Goal: Information Seeking & Learning: Understand process/instructions

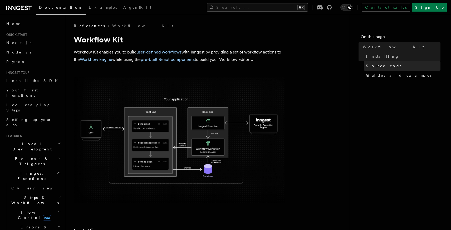
click at [380, 67] on span "Source code" at bounding box center [384, 65] width 36 height 5
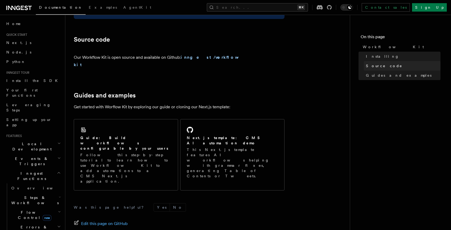
scroll to position [313, 0]
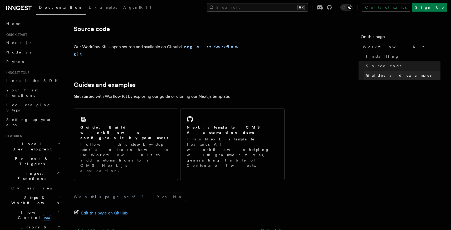
click at [376, 77] on span "Guides and examples" at bounding box center [399, 75] width 66 height 5
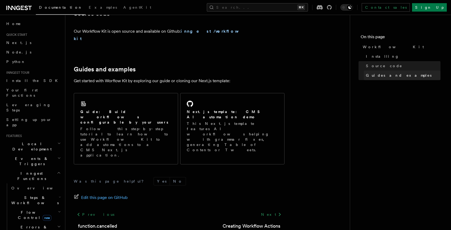
scroll to position [330, 0]
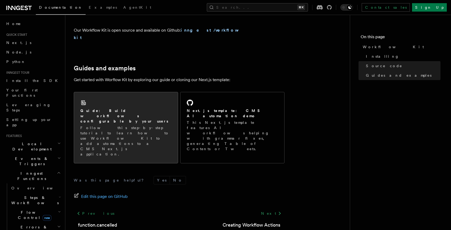
click at [122, 125] on p "Follow this step-by-step tutorial to learn how to use Workflow Kit to add autom…" at bounding box center [125, 141] width 91 height 32
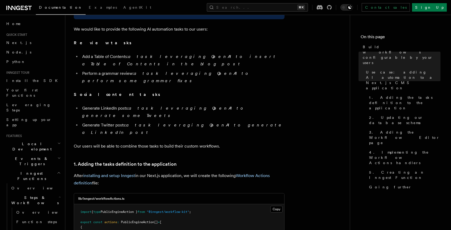
scroll to position [428, 0]
